Goal: Information Seeking & Learning: Learn about a topic

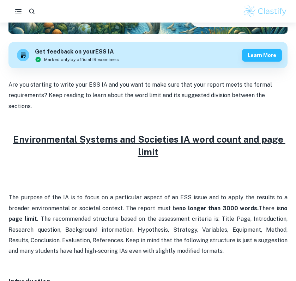
scroll to position [262, 0]
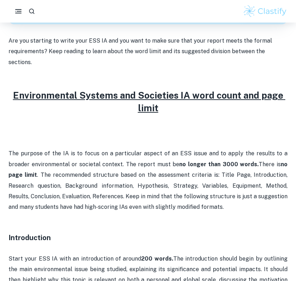
click at [131, 175] on span "There is no page limit . The recommended structure based on the assessment crit…" at bounding box center [148, 186] width 280 height 50
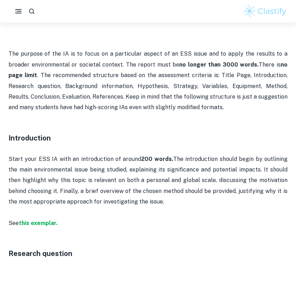
scroll to position [374, 0]
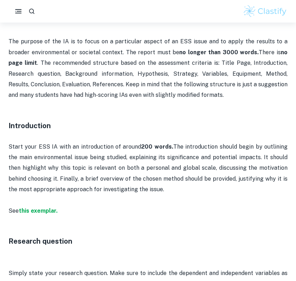
click at [44, 209] on p "See this exemplar." at bounding box center [147, 217] width 279 height 22
click at [40, 208] on strong "this exemplar." at bounding box center [38, 211] width 39 height 7
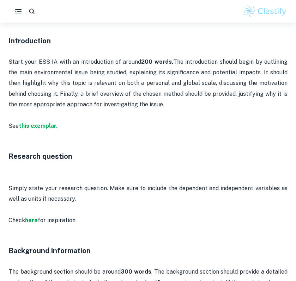
scroll to position [460, 0]
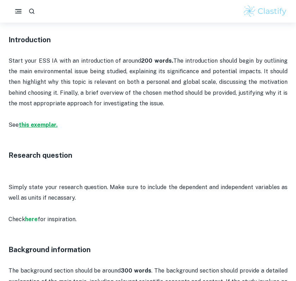
click at [42, 122] on strong "this exemplar." at bounding box center [38, 125] width 39 height 7
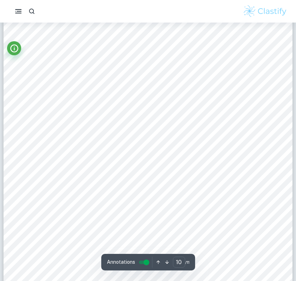
type input "9"
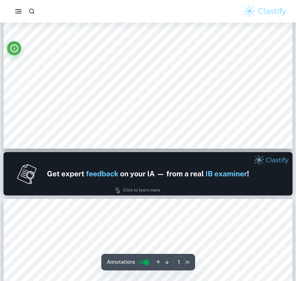
type input "2"
